Goal: Information Seeking & Learning: Learn about a topic

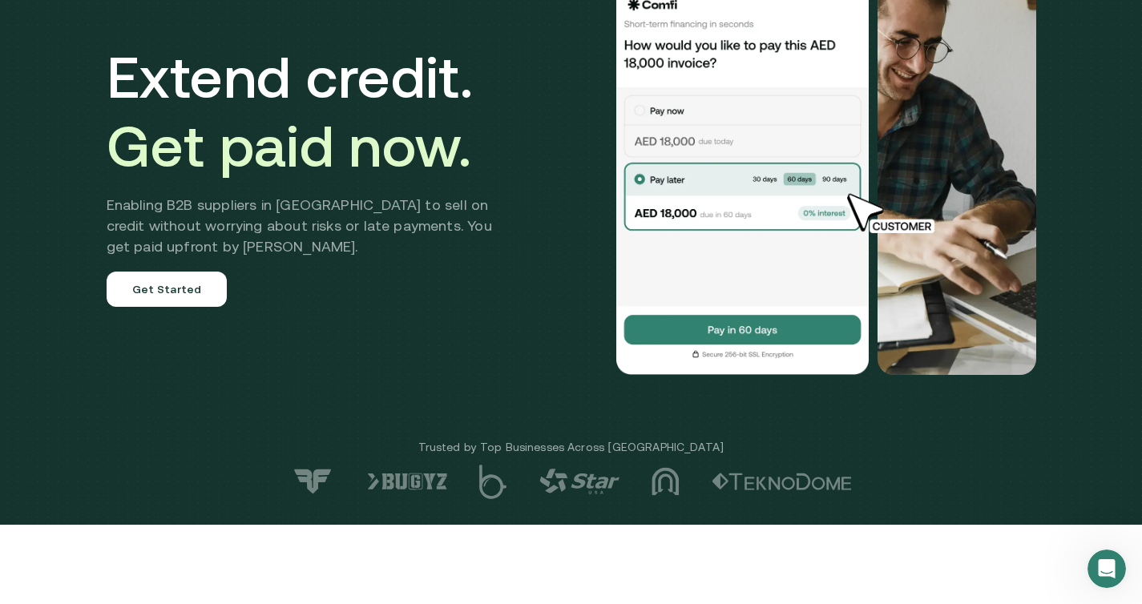
scroll to position [161, 0]
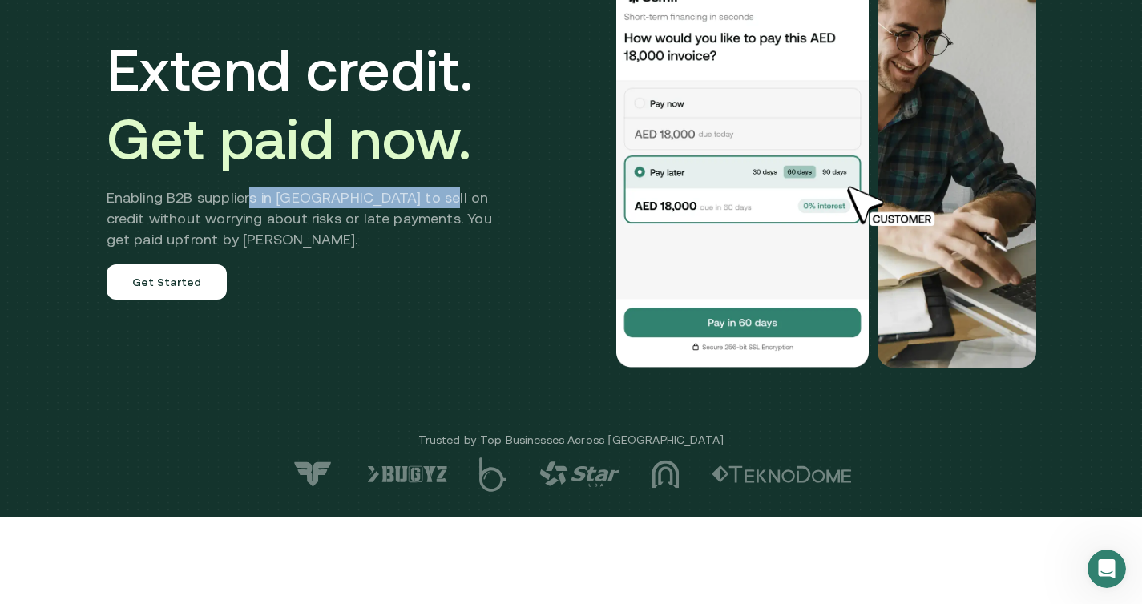
drag, startPoint x: 257, startPoint y: 199, endPoint x: 431, endPoint y: 199, distance: 173.9
click at [431, 199] on h2 "Enabling B2B suppliers in [GEOGRAPHIC_DATA] to sell on credit without worrying …" at bounding box center [311, 218] width 409 height 62
click at [163, 227] on h2 "Enabling B2B suppliers in [GEOGRAPHIC_DATA] to sell on credit without worrying …" at bounding box center [311, 218] width 409 height 62
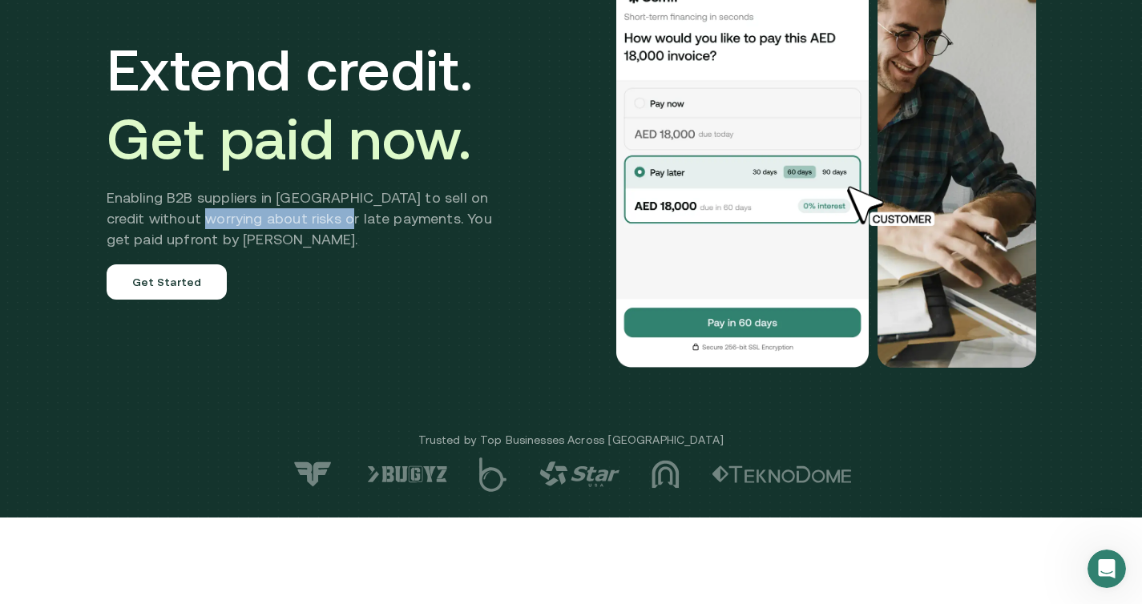
drag, startPoint x: 205, startPoint y: 224, endPoint x: 350, endPoint y: 224, distance: 145.0
click at [350, 224] on h2 "Enabling B2B suppliers in [GEOGRAPHIC_DATA] to sell on credit without worrying …" at bounding box center [311, 218] width 409 height 62
drag, startPoint x: 392, startPoint y: 224, endPoint x: 441, endPoint y: 224, distance: 48.9
click at [441, 224] on h2 "Enabling B2B suppliers in [GEOGRAPHIC_DATA] to sell on credit without worrying …" at bounding box center [311, 218] width 409 height 62
drag, startPoint x: 103, startPoint y: 238, endPoint x: 200, endPoint y: 238, distance: 96.1
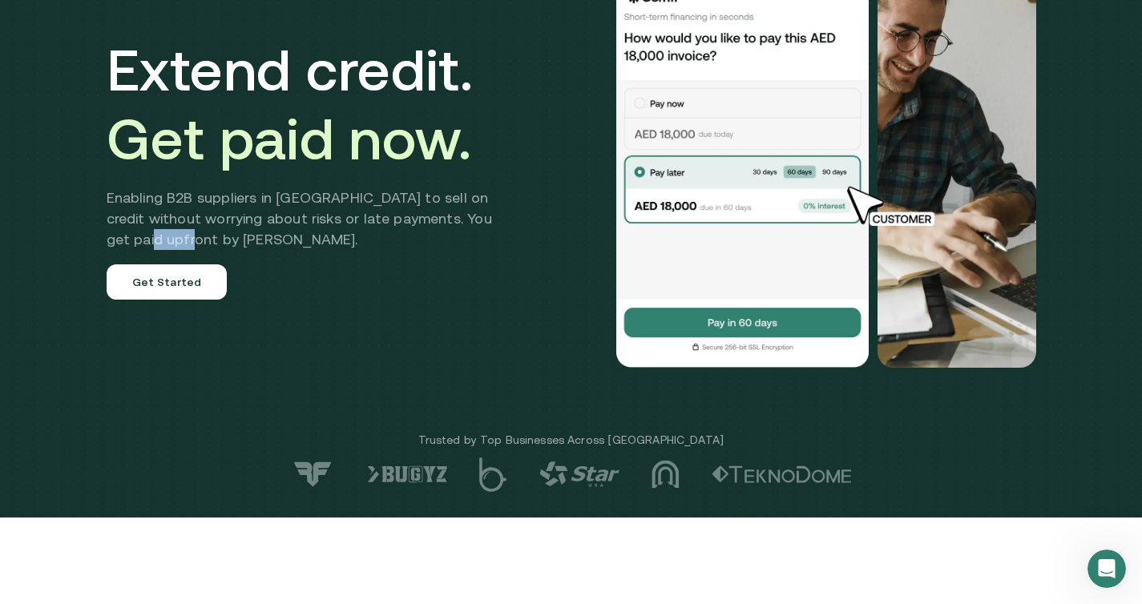
click at [200, 238] on div "Extend credit. Get paid now. Enabling B2B suppliers in [GEOGRAPHIC_DATA] to sel…" at bounding box center [571, 167] width 961 height 529
drag, startPoint x: 247, startPoint y: 183, endPoint x: 321, endPoint y: 181, distance: 74.5
click at [322, 182] on div "Extend credit. Get paid now. Enabling B2B suppliers in [GEOGRAPHIC_DATA] to sel…" at bounding box center [311, 167] width 409 height 264
drag, startPoint x: 329, startPoint y: 196, endPoint x: 448, endPoint y: 195, distance: 118.6
click at [448, 195] on h2 "Enabling B2B suppliers in [GEOGRAPHIC_DATA] to sell on credit without worrying …" at bounding box center [311, 218] width 409 height 62
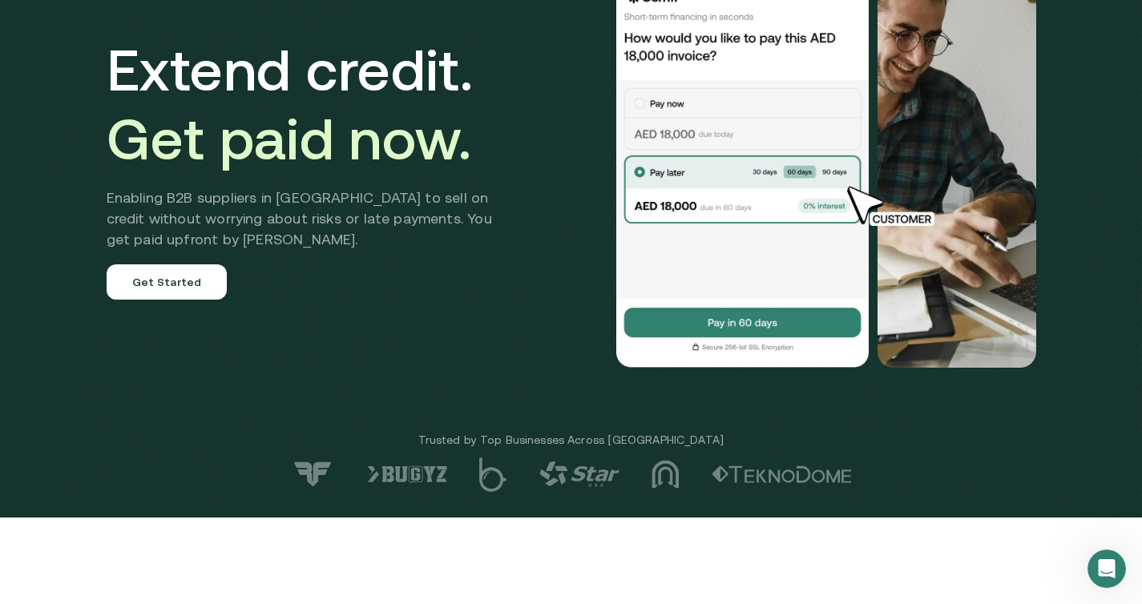
click at [96, 253] on div "Extend credit. Get paid now. Enabling B2B suppliers in [GEOGRAPHIC_DATA] to sel…" at bounding box center [571, 167] width 961 height 529
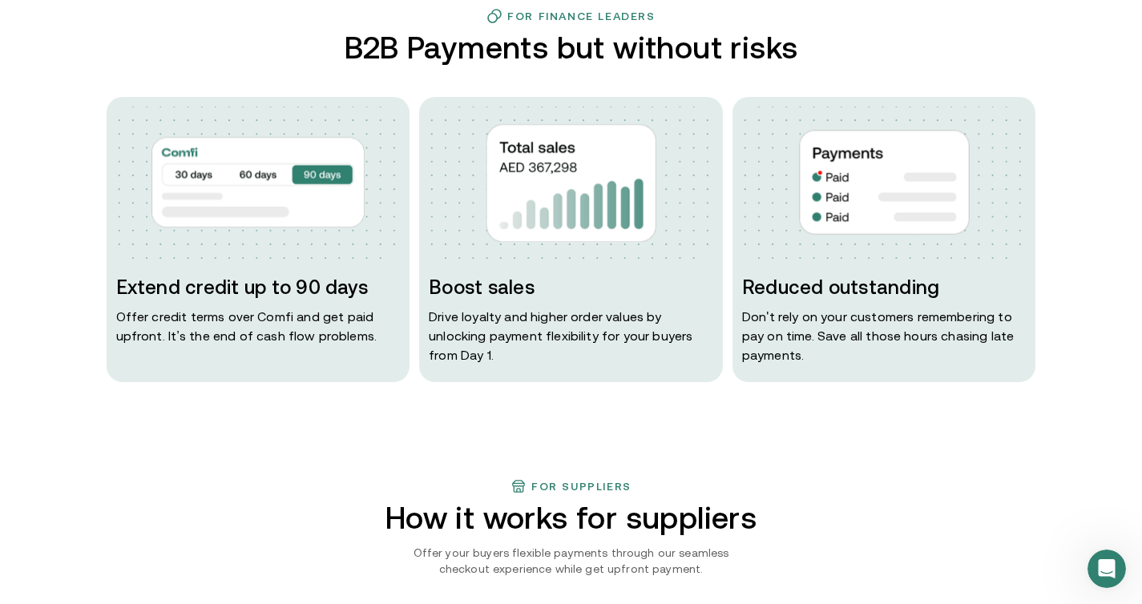
scroll to position [771, 0]
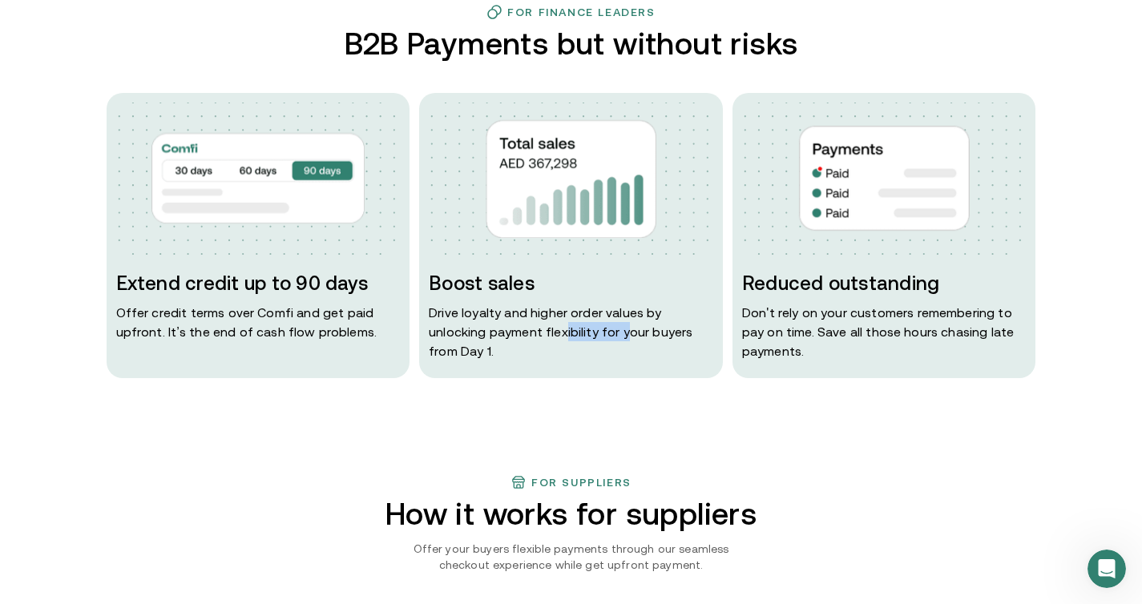
drag, startPoint x: 566, startPoint y: 324, endPoint x: 627, endPoint y: 324, distance: 60.1
click at [627, 324] on p "Drive loyalty and higher order values by unlocking payment flexibility for your…" at bounding box center [571, 332] width 284 height 58
click at [472, 341] on p "Drive loyalty and higher order values by unlocking payment flexibility for your…" at bounding box center [571, 332] width 284 height 58
drag, startPoint x: 842, startPoint y: 299, endPoint x: 929, endPoint y: 299, distance: 86.5
click at [929, 299] on div "Reduced outstanding Don ' t rely on your customers remembering to pay on time. …" at bounding box center [884, 316] width 284 height 90
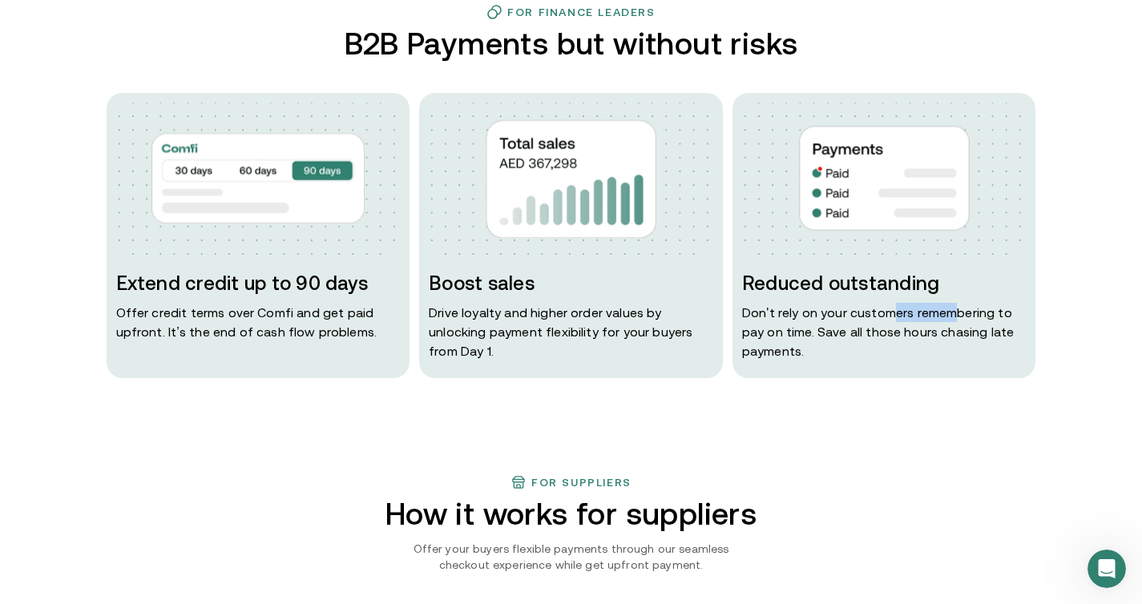
drag, startPoint x: 898, startPoint y: 310, endPoint x: 961, endPoint y: 310, distance: 62.5
click at [962, 310] on p "Don ' t rely on your customers remembering to pay on time. Save all those hours…" at bounding box center [884, 332] width 284 height 58
click at [815, 337] on p "Don ' t rely on your customers remembering to pay on time. Save all those hours…" at bounding box center [884, 332] width 284 height 58
drag, startPoint x: 789, startPoint y: 333, endPoint x: 816, endPoint y: 333, distance: 26.4
click at [816, 333] on p "Don ' t rely on your customers remembering to pay on time. Save all those hours…" at bounding box center [884, 332] width 284 height 58
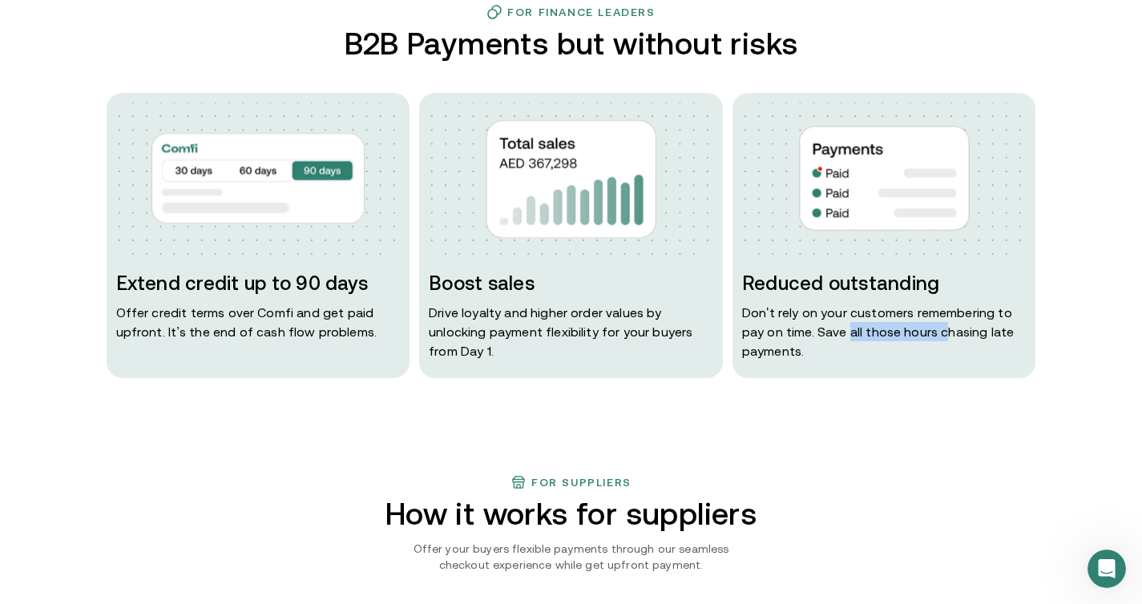
drag, startPoint x: 856, startPoint y: 333, endPoint x: 945, endPoint y: 333, distance: 89.7
click at [946, 333] on p "Don ' t rely on your customers remembering to pay on time. Save all those hours…" at bounding box center [884, 332] width 284 height 58
click at [820, 361] on div "Reduced outstanding Don ' t rely on your customers remembering to pay on time. …" at bounding box center [884, 235] width 304 height 285
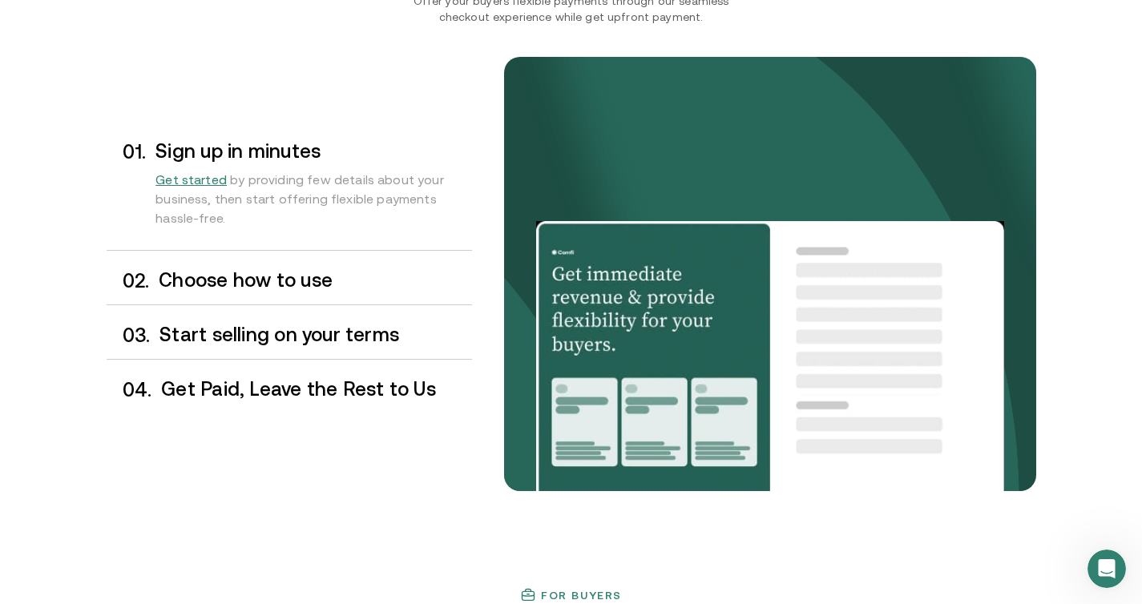
scroll to position [1326, 0]
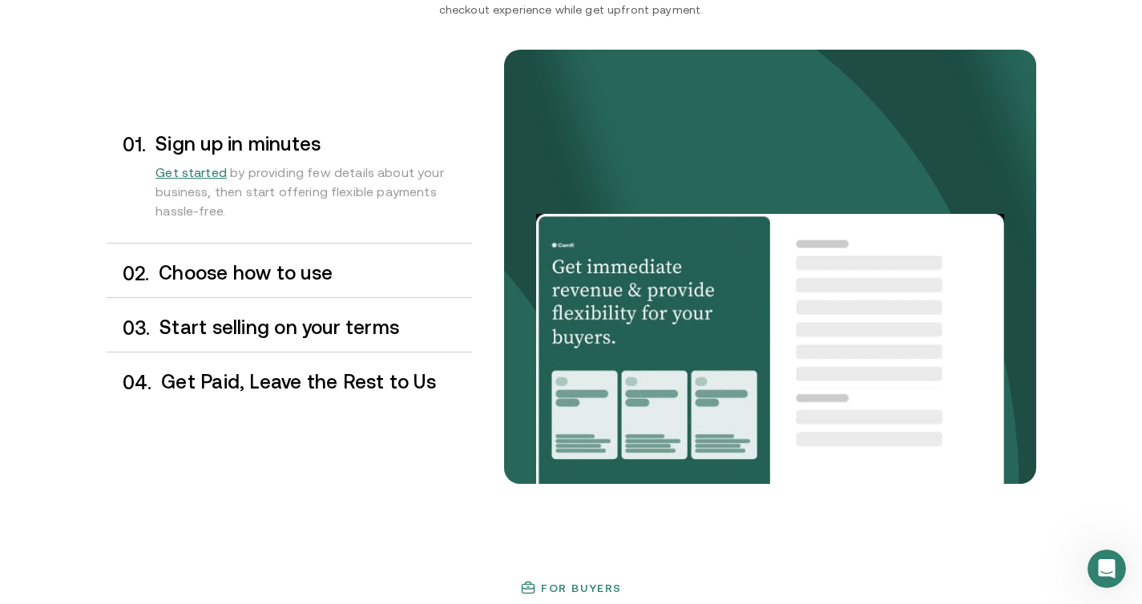
click at [341, 266] on h3 "Choose how to use" at bounding box center [315, 273] width 312 height 21
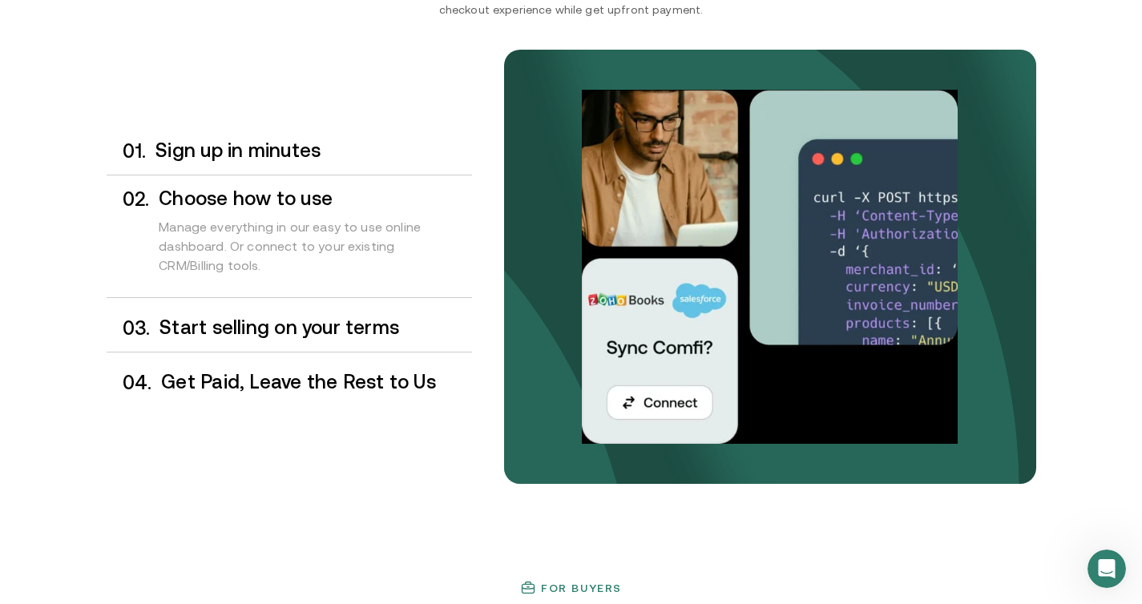
click at [316, 317] on h3 "Start selling on your terms" at bounding box center [315, 327] width 312 height 21
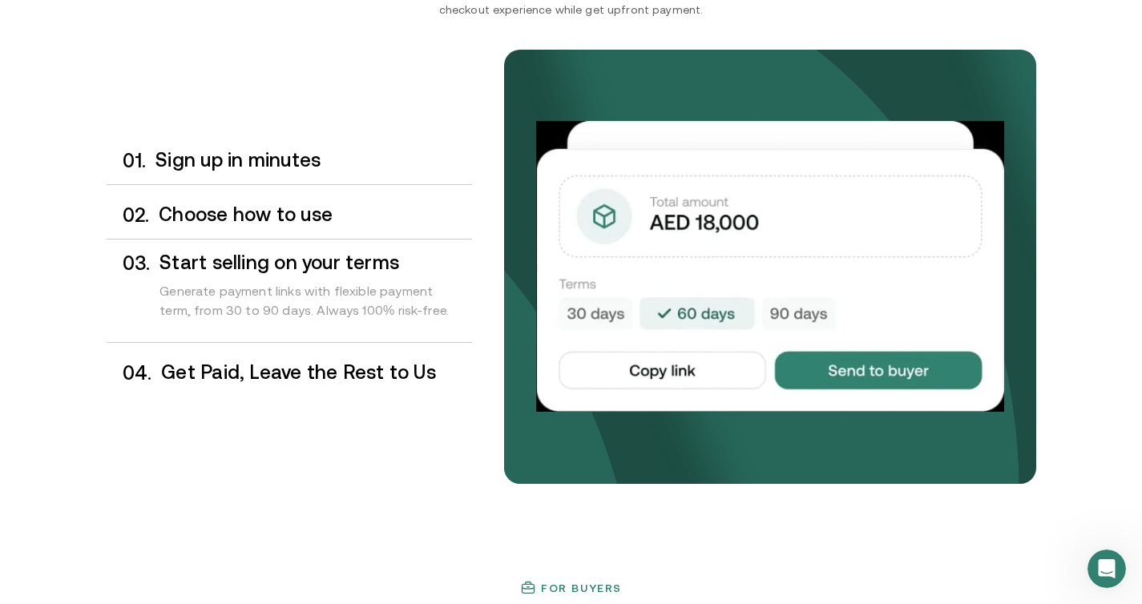
click at [336, 381] on h3 "Get Paid, Leave the Rest to Us" at bounding box center [316, 372] width 310 height 21
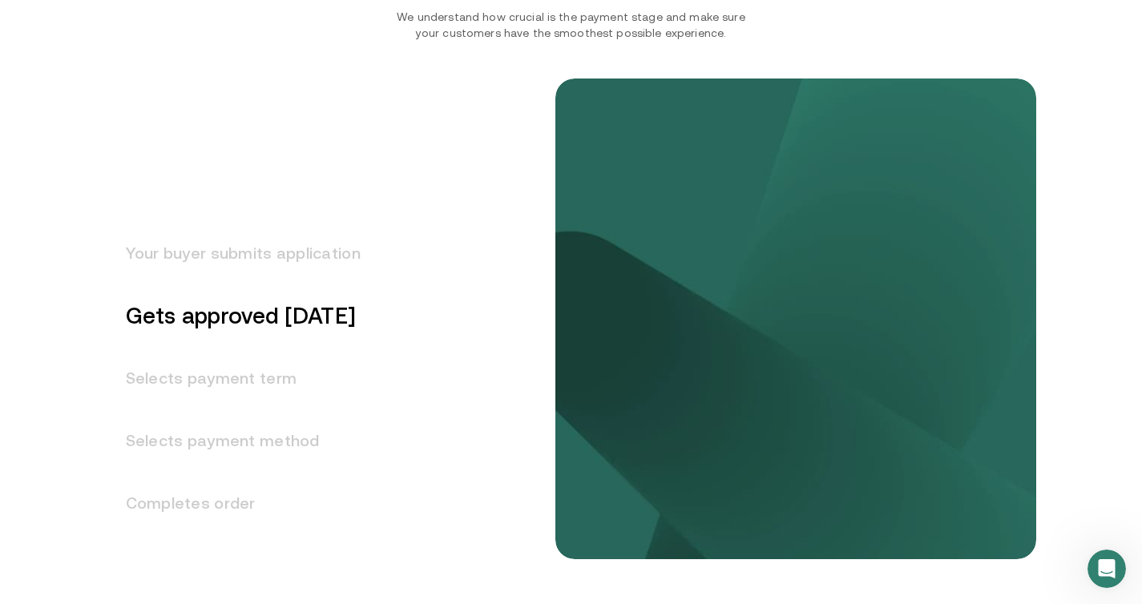
scroll to position [1985, 0]
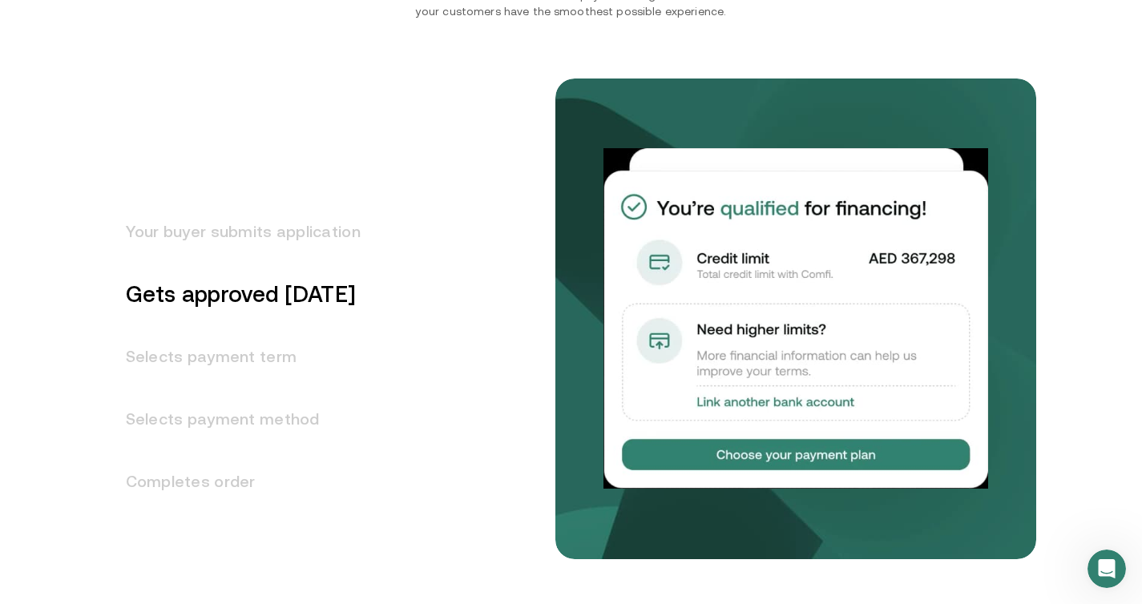
click at [328, 232] on h3 "Your buyer submits application" at bounding box center [234, 231] width 254 height 62
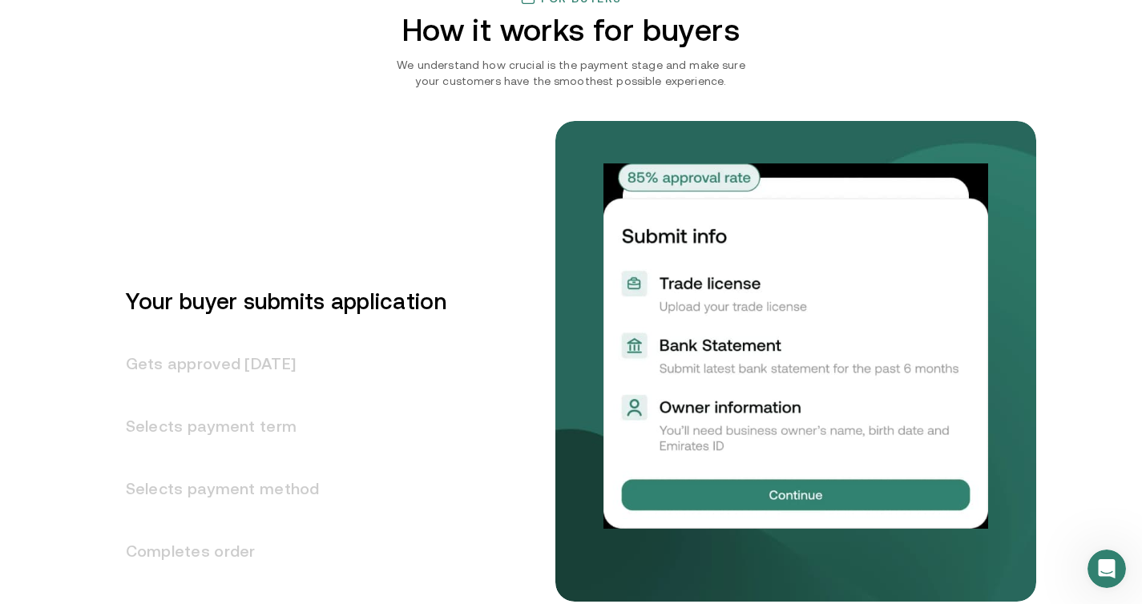
click at [223, 358] on h3 "Gets approved [DATE]" at bounding box center [277, 364] width 340 height 62
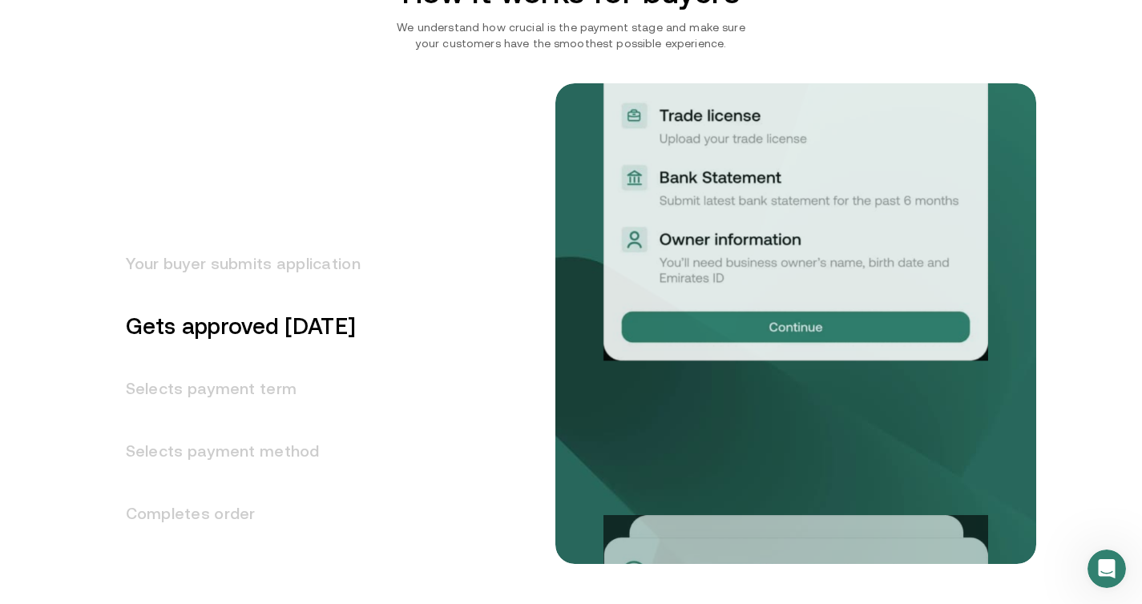
scroll to position [1978, 0]
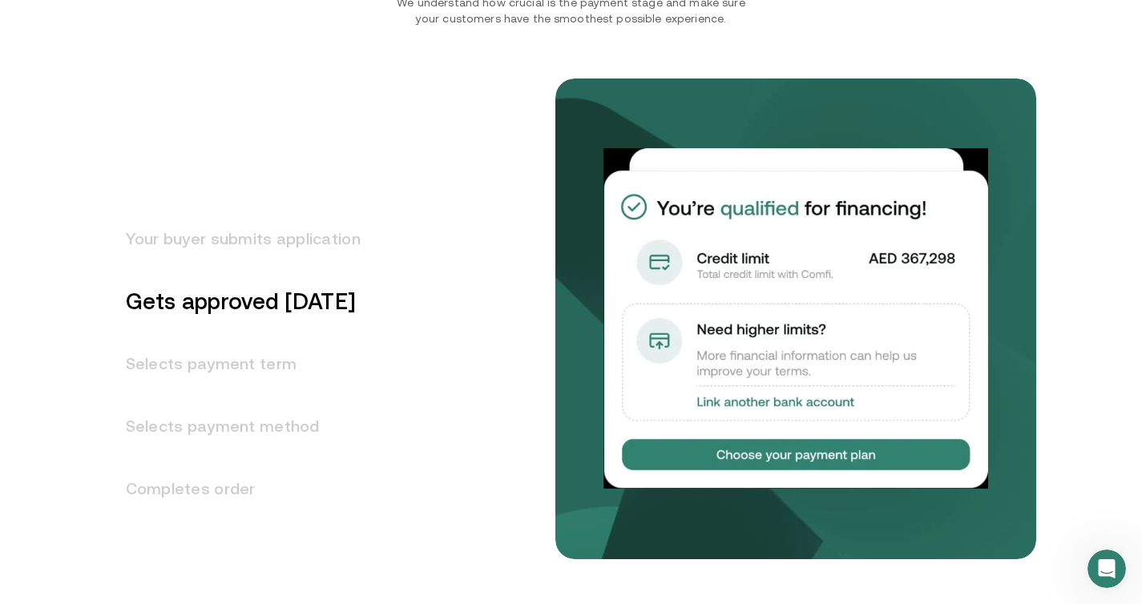
click at [223, 358] on h3 "Selects payment term" at bounding box center [234, 364] width 254 height 62
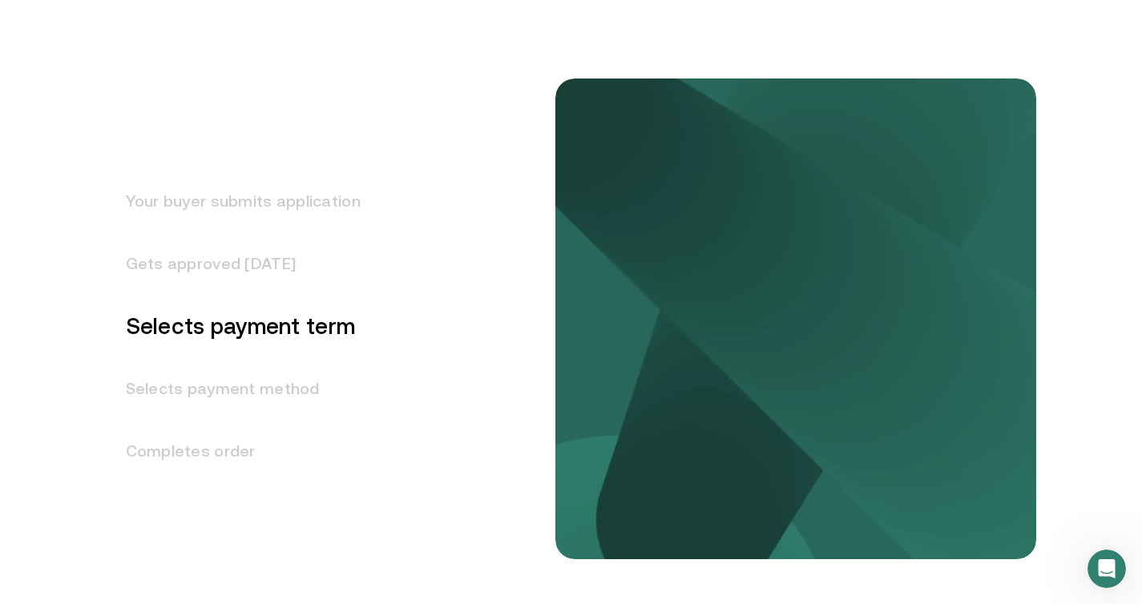
scroll to position [2041, 0]
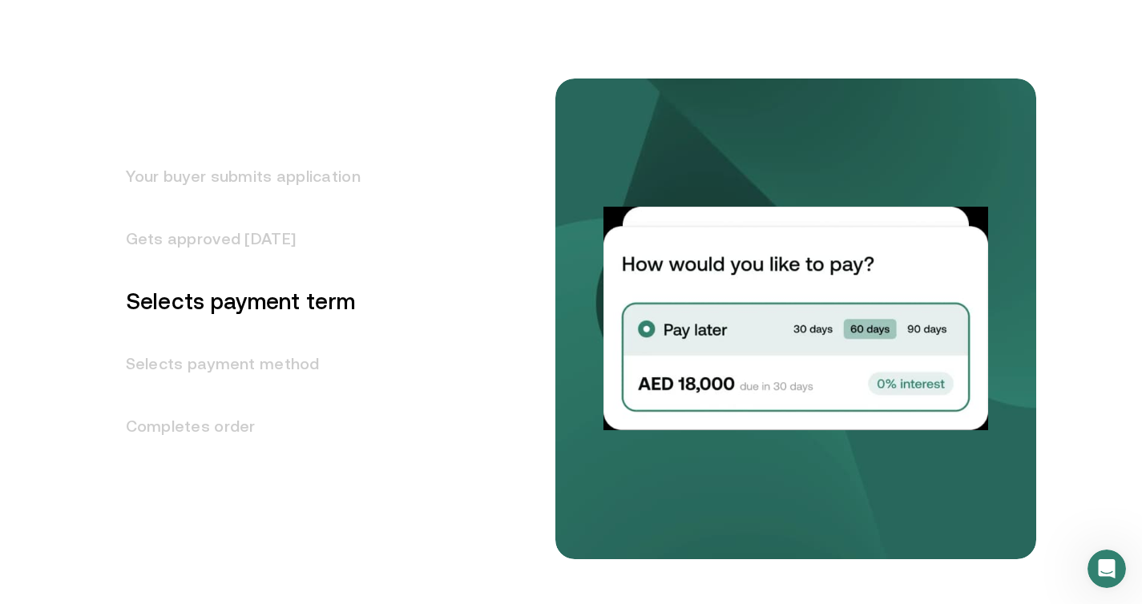
click at [223, 358] on h3 "Selects payment method" at bounding box center [234, 364] width 254 height 62
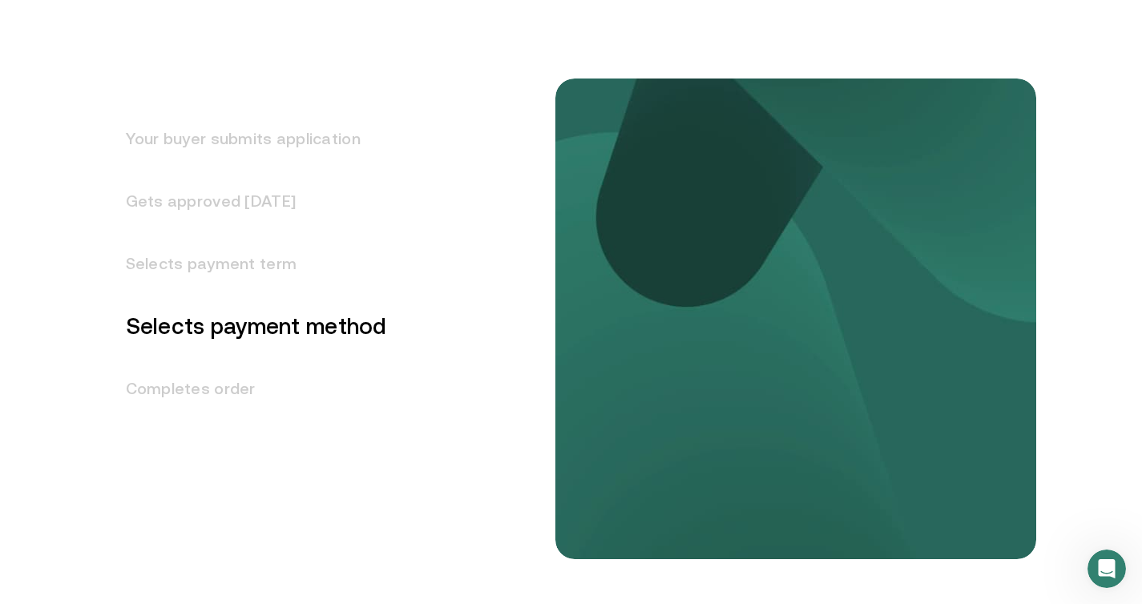
scroll to position [2103, 0]
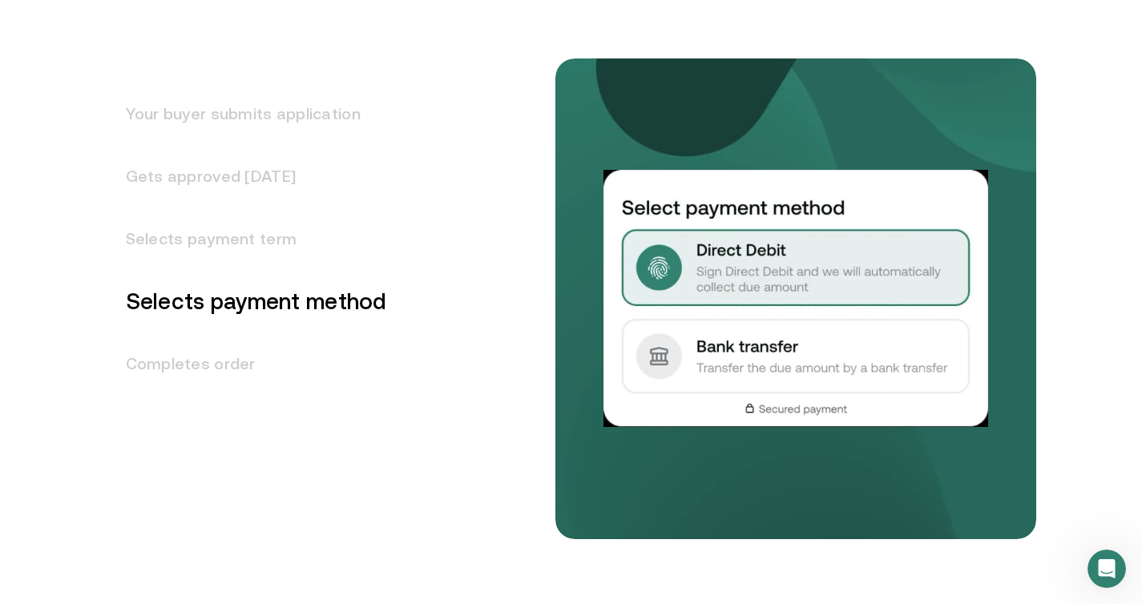
click at [233, 341] on h3 "Completes order" at bounding box center [247, 364] width 280 height 62
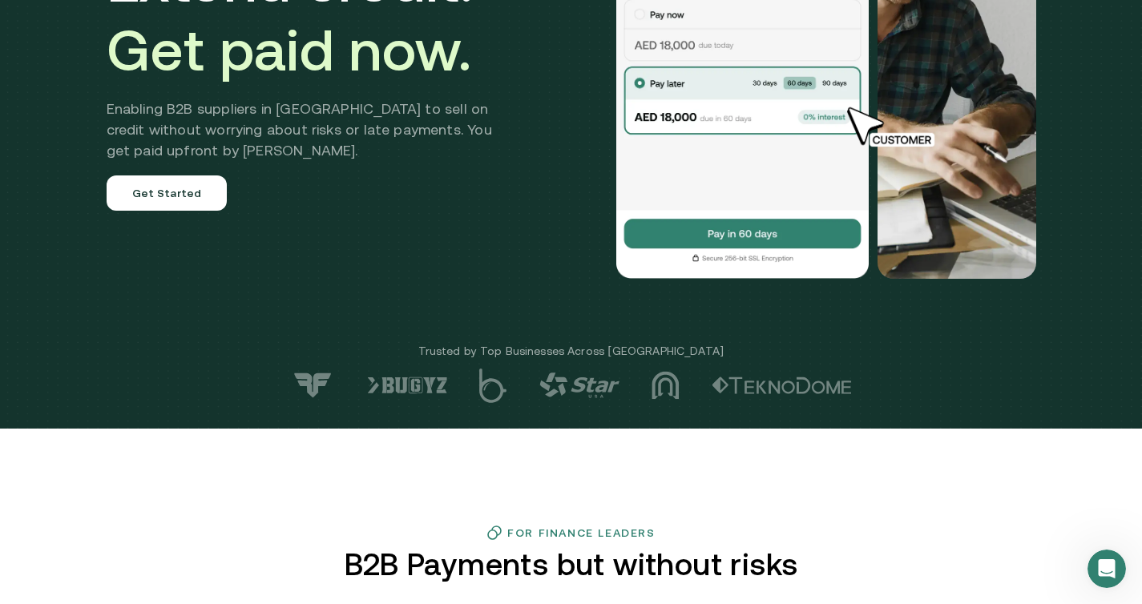
scroll to position [0, 0]
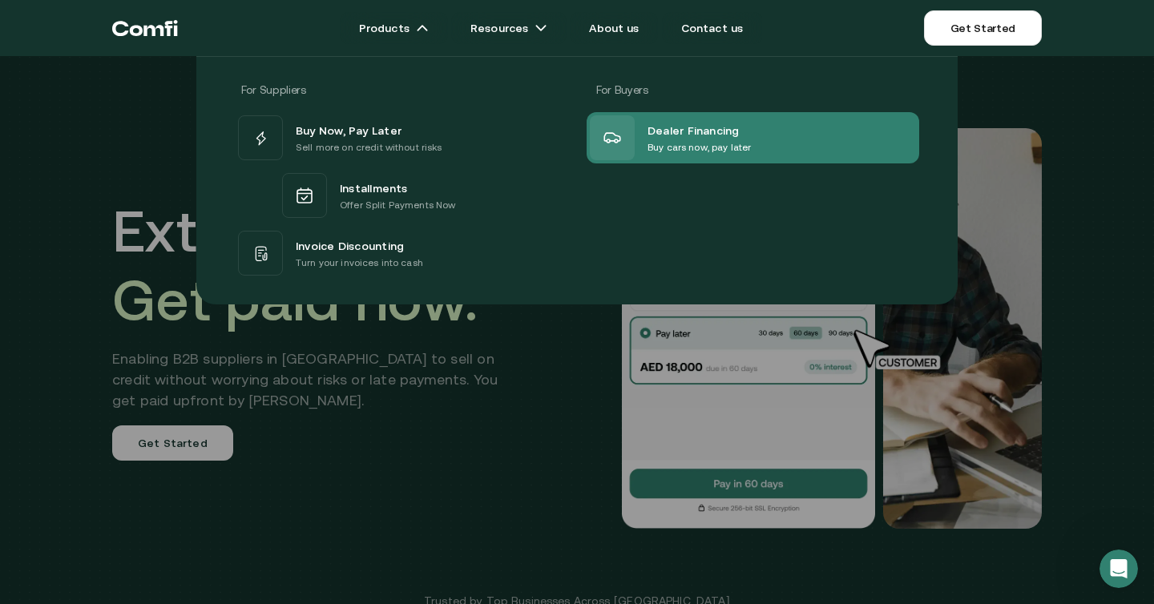
click at [749, 133] on div "Dealer Financing Buy cars now, pay later" at bounding box center [752, 137] width 333 height 51
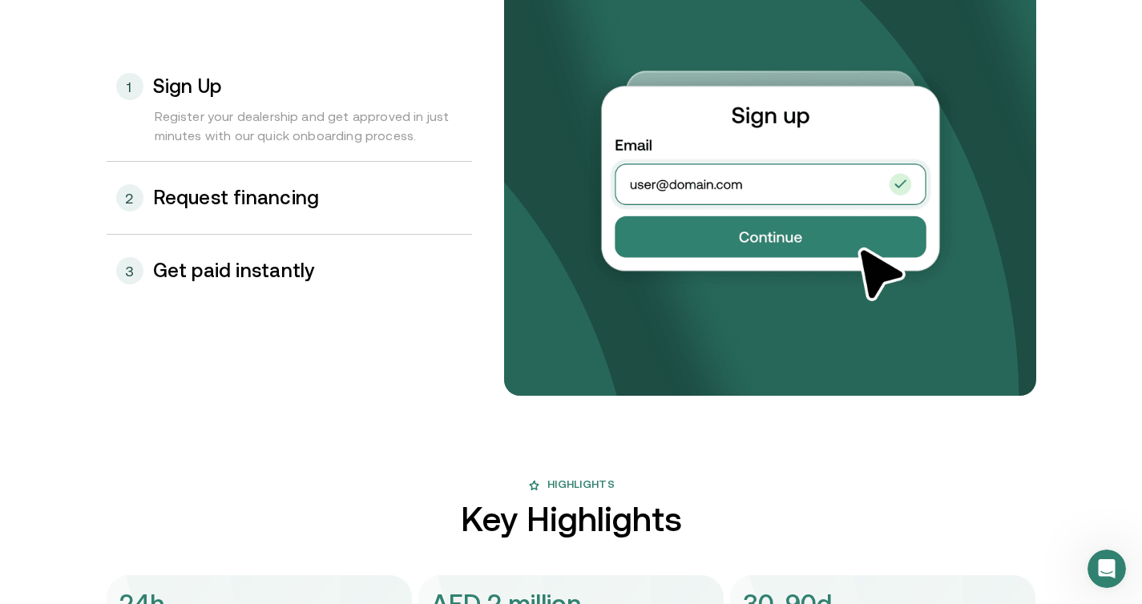
scroll to position [1800, 0]
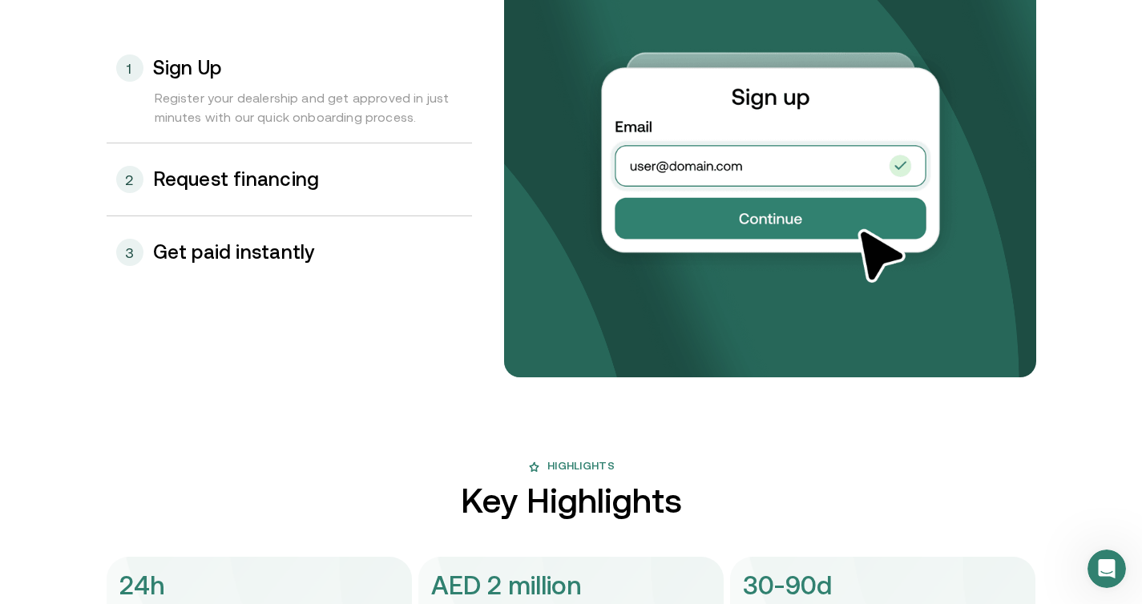
click at [336, 192] on div "2 Request financing" at bounding box center [289, 179] width 365 height 72
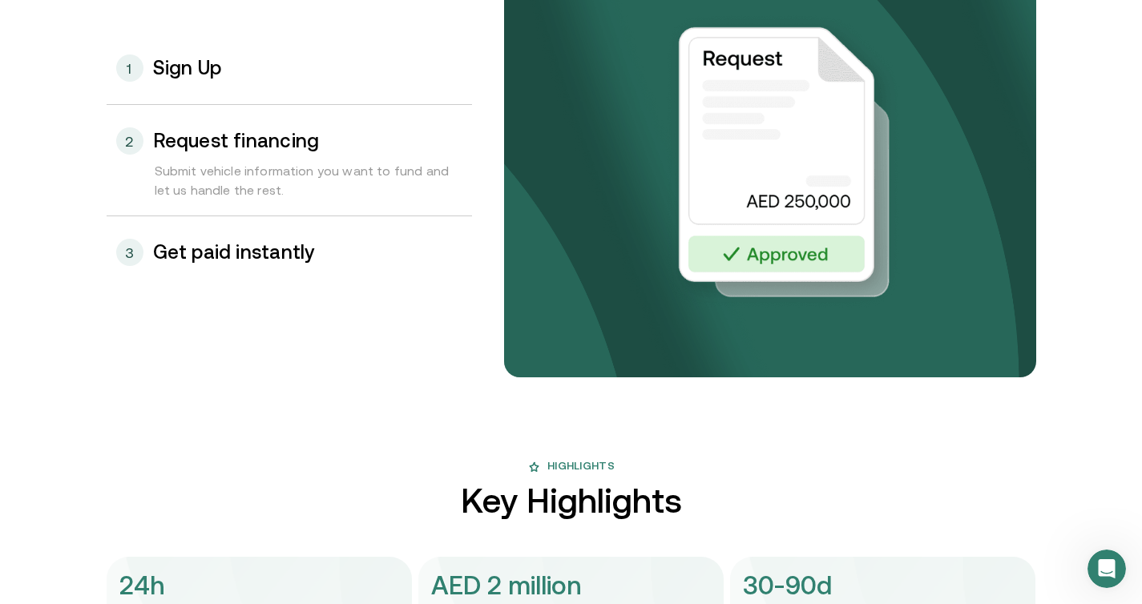
click at [277, 263] on h3 "Get paid instantly" at bounding box center [234, 252] width 162 height 21
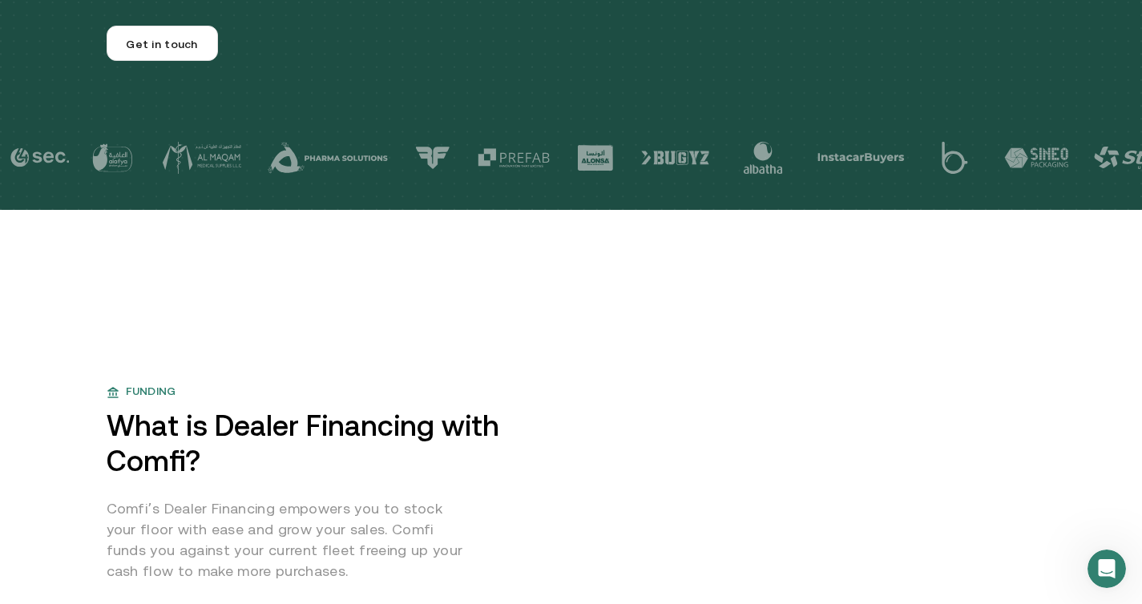
scroll to position [0, 0]
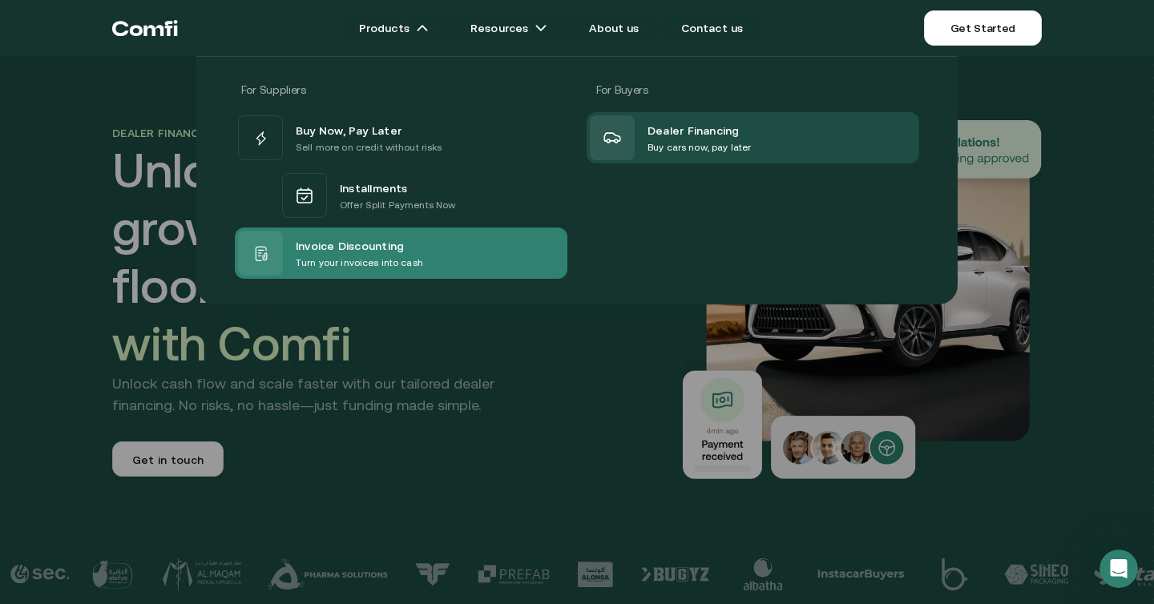
click at [417, 265] on div "Invoice Discounting Turn your invoices into cash" at bounding box center [401, 253] width 333 height 51
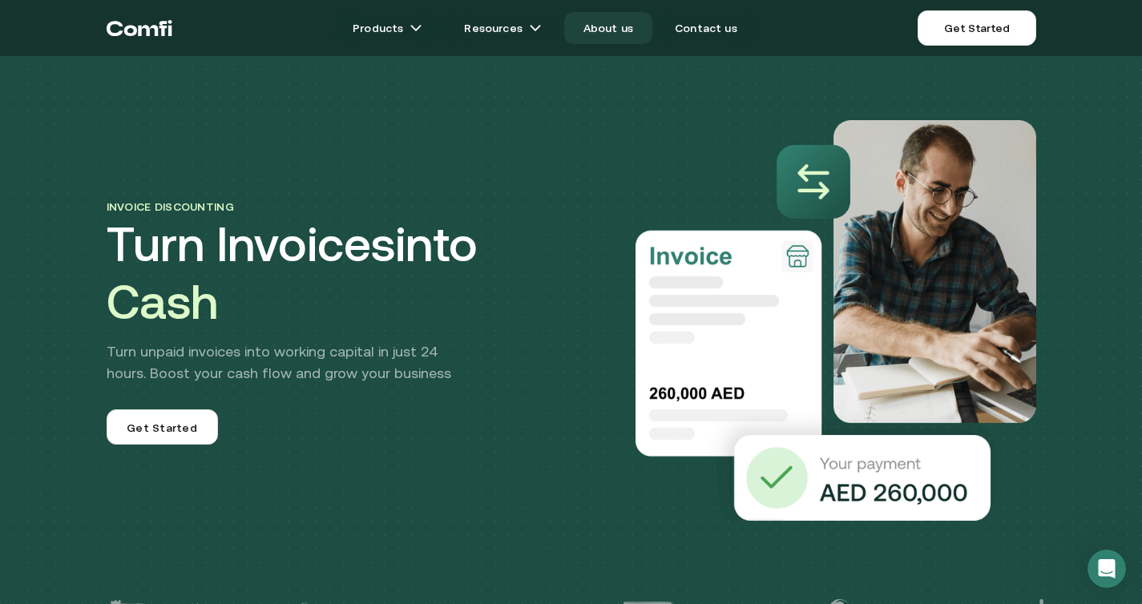
click at [631, 32] on link "About us" at bounding box center [608, 28] width 88 height 32
